Goal: Transaction & Acquisition: Purchase product/service

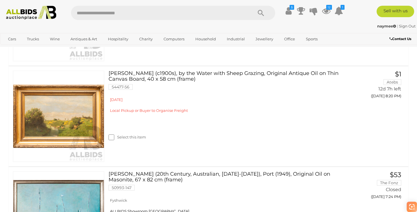
scroll to position [1210, 0]
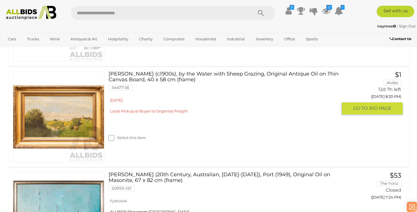
click at [118, 95] on link "[PERSON_NAME] (c1900s), by the Water with Sheep Grazing, Original Antique Oil o…" at bounding box center [225, 83] width 225 height 24
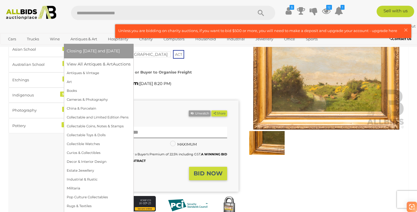
scroll to position [36, 0]
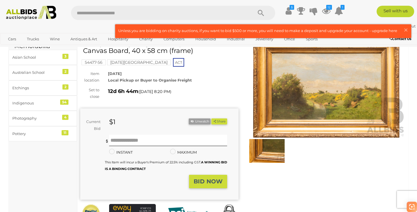
click at [20, 10] on img at bounding box center [31, 13] width 56 height 14
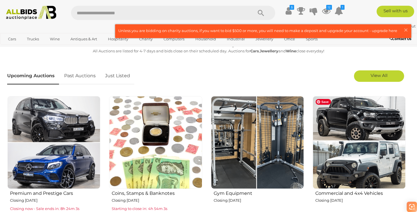
scroll to position [169, 0]
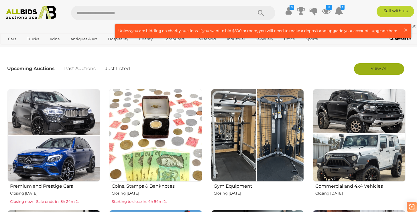
click at [389, 71] on link "View All" at bounding box center [379, 68] width 50 height 11
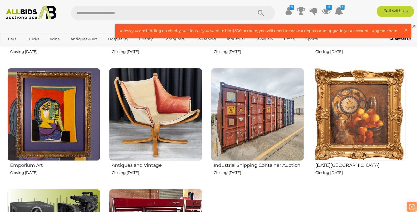
scroll to position [809, 0]
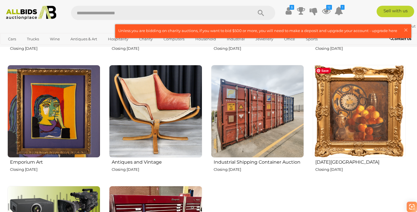
click at [364, 125] on img at bounding box center [359, 111] width 93 height 93
click at [47, 110] on img at bounding box center [53, 111] width 93 height 93
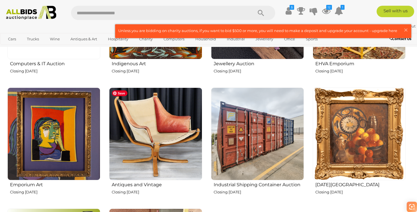
scroll to position [778, 0]
